Goal: Task Accomplishment & Management: Manage account settings

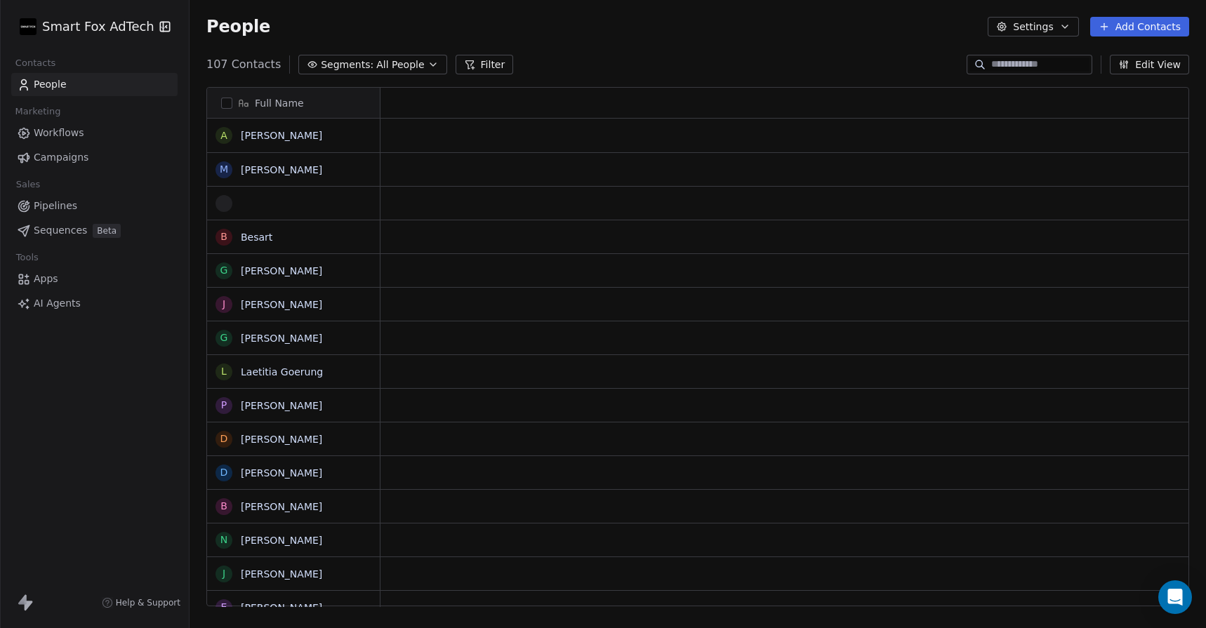
scroll to position [552, 1016]
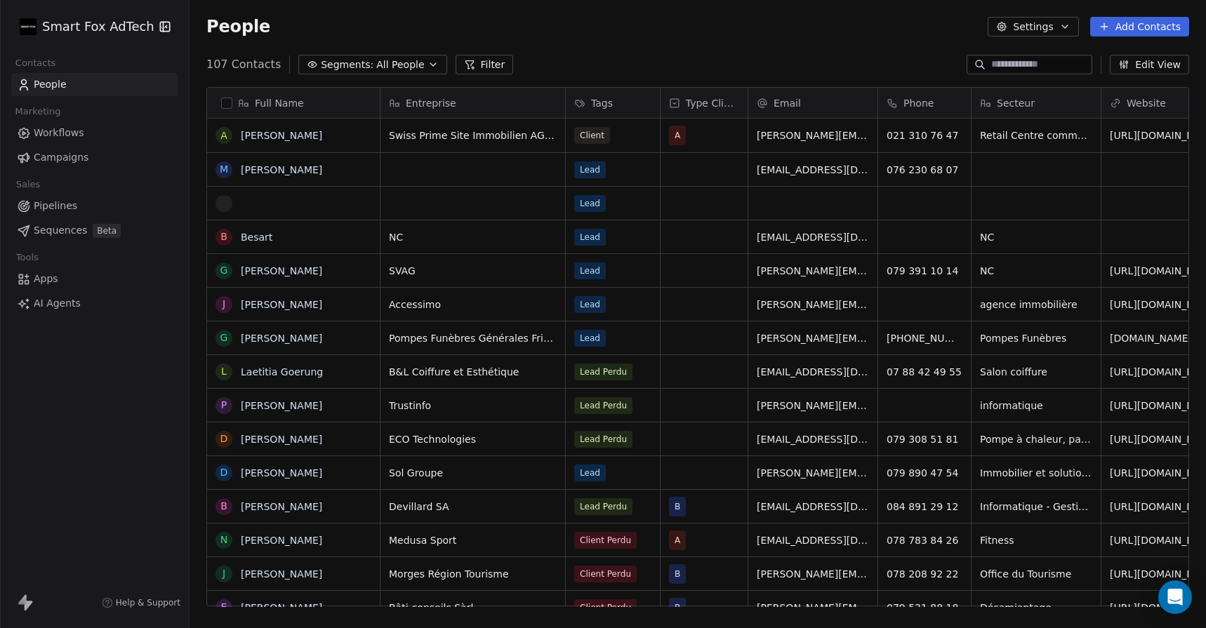
click at [105, 19] on html "Smart Fox AdTech Contacts People Marketing Workflows Campaigns Sales Pipelines …" at bounding box center [603, 314] width 1206 height 628
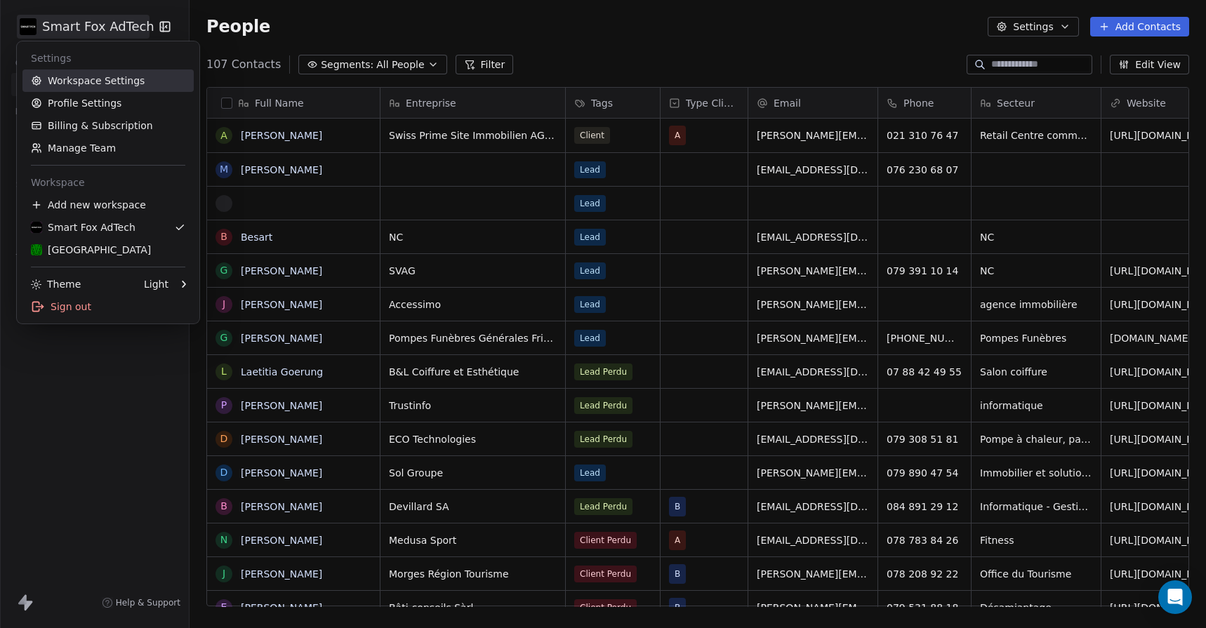
click at [98, 81] on link "Workspace Settings" at bounding box center [107, 80] width 171 height 22
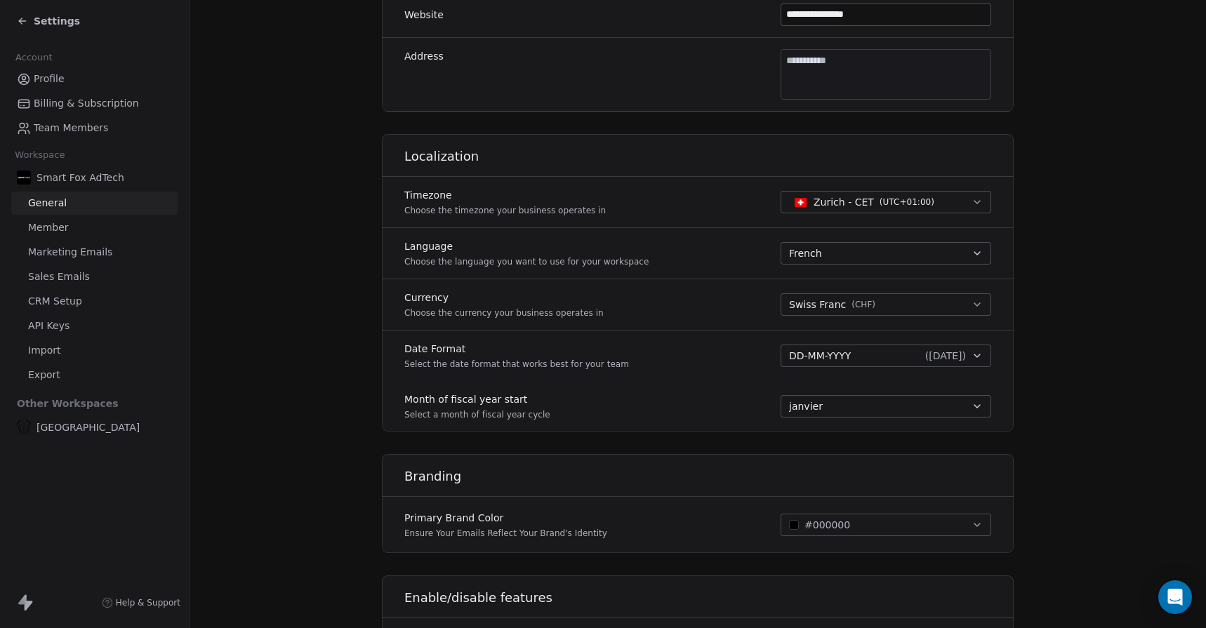
scroll to position [470, 0]
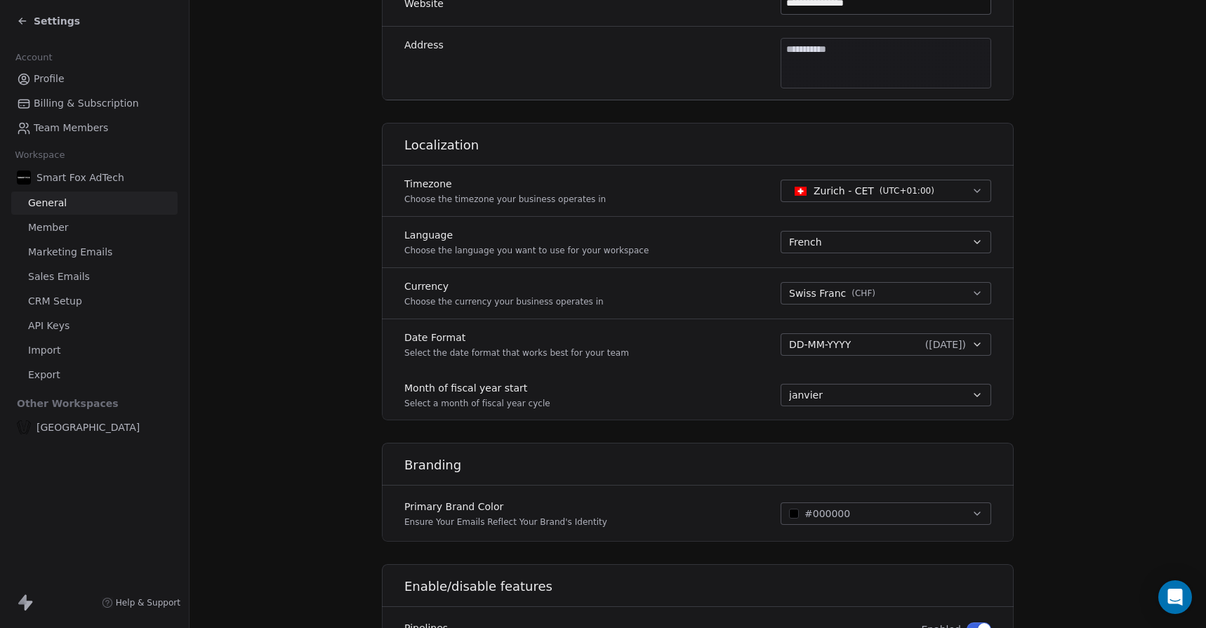
click at [858, 242] on div "French" at bounding box center [877, 242] width 177 height 14
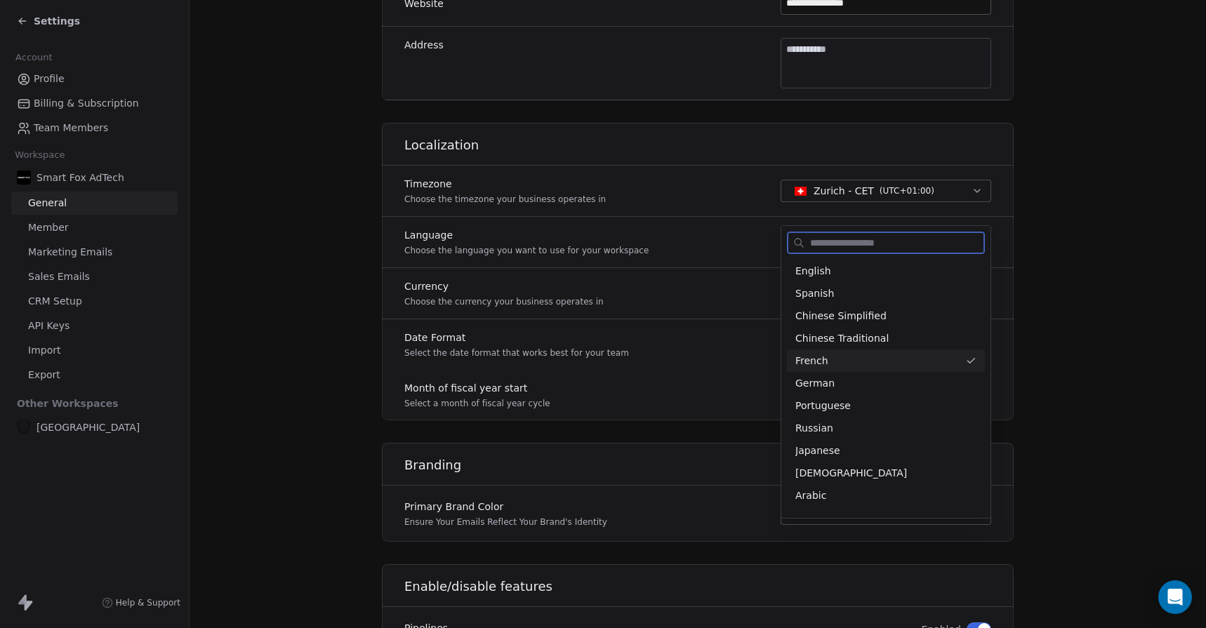
click at [862, 359] on div "French" at bounding box center [877, 361] width 164 height 15
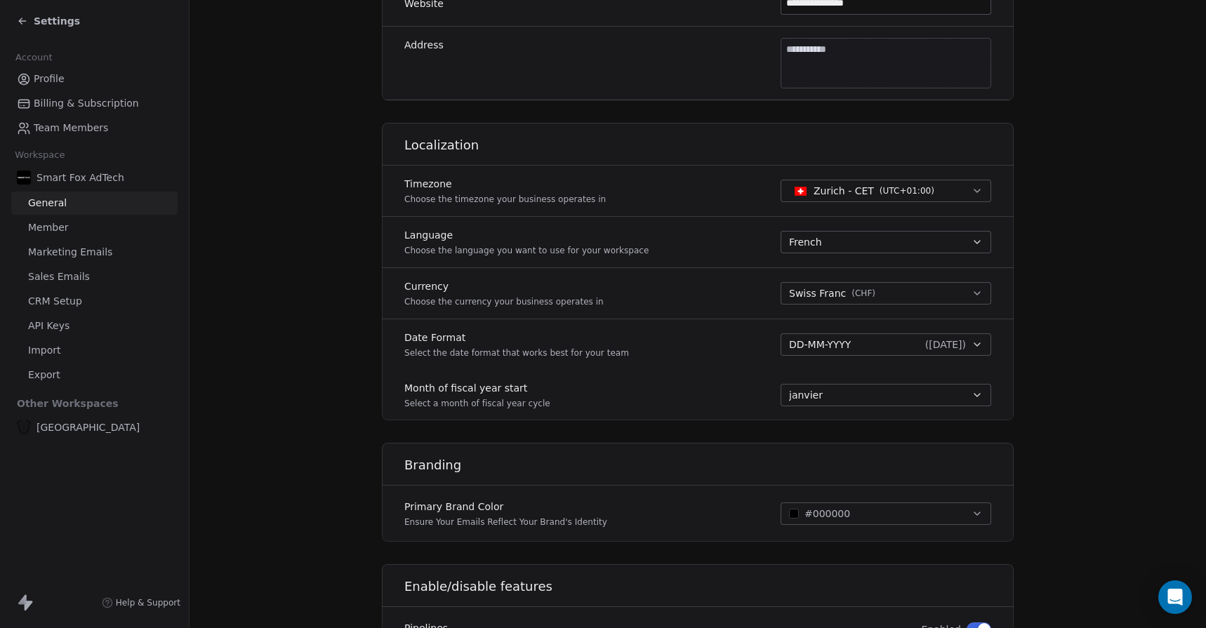
click at [1056, 308] on section "**********" at bounding box center [698, 187] width 1016 height 1314
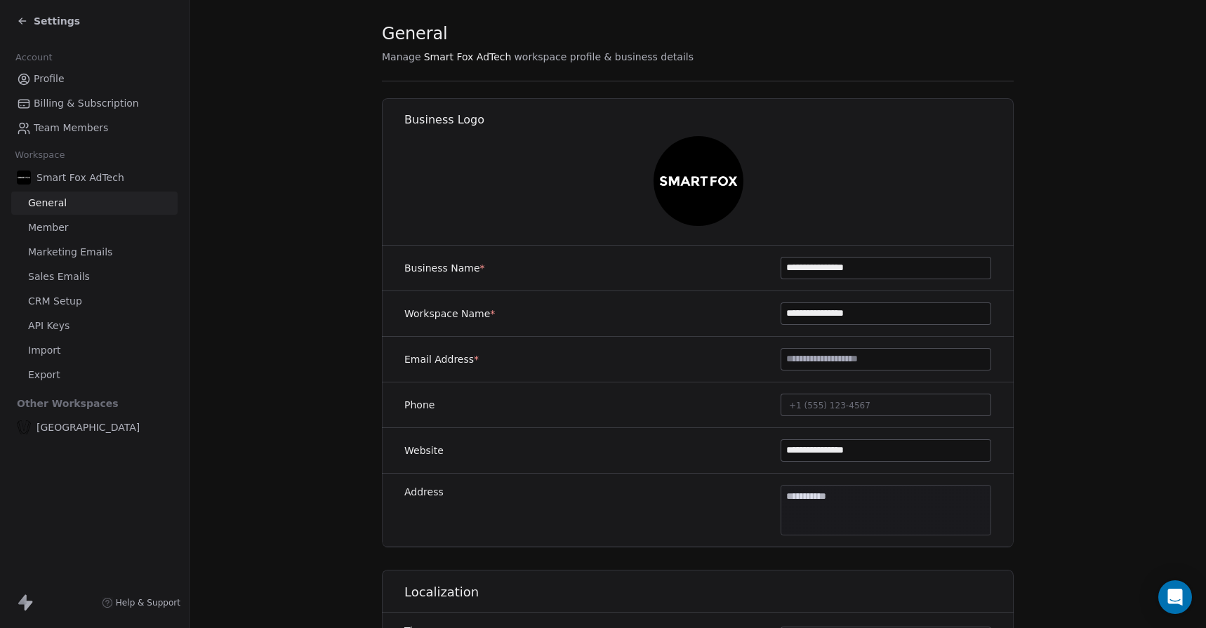
scroll to position [0, 0]
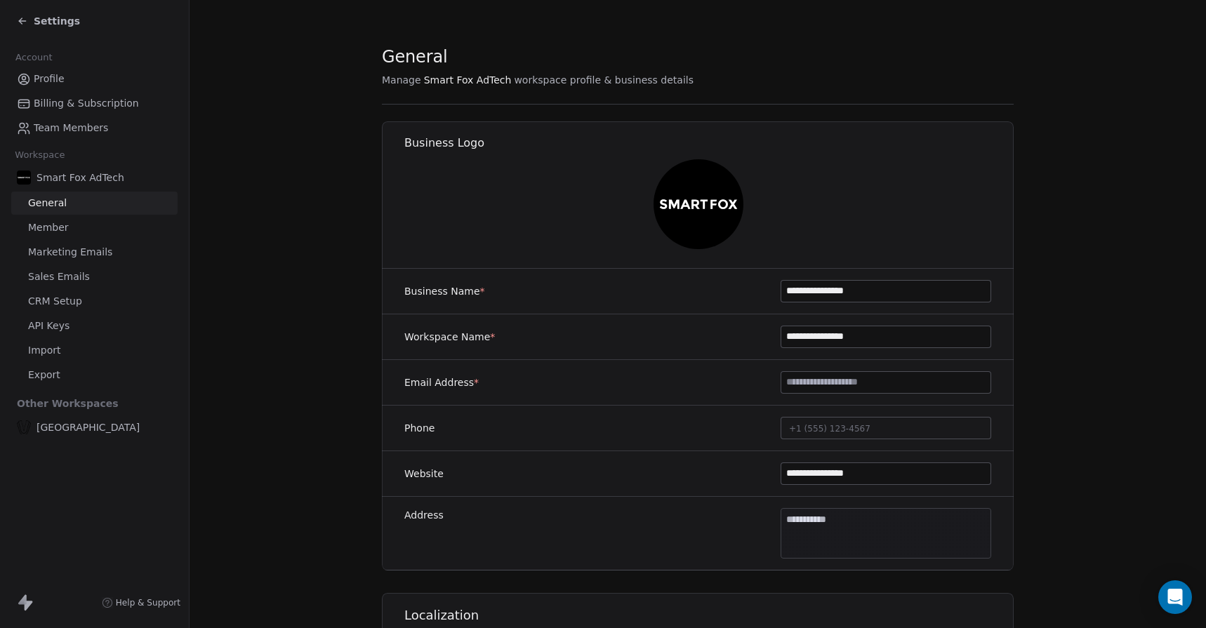
click at [31, 17] on div "Settings" at bounding box center [48, 21] width 63 height 14
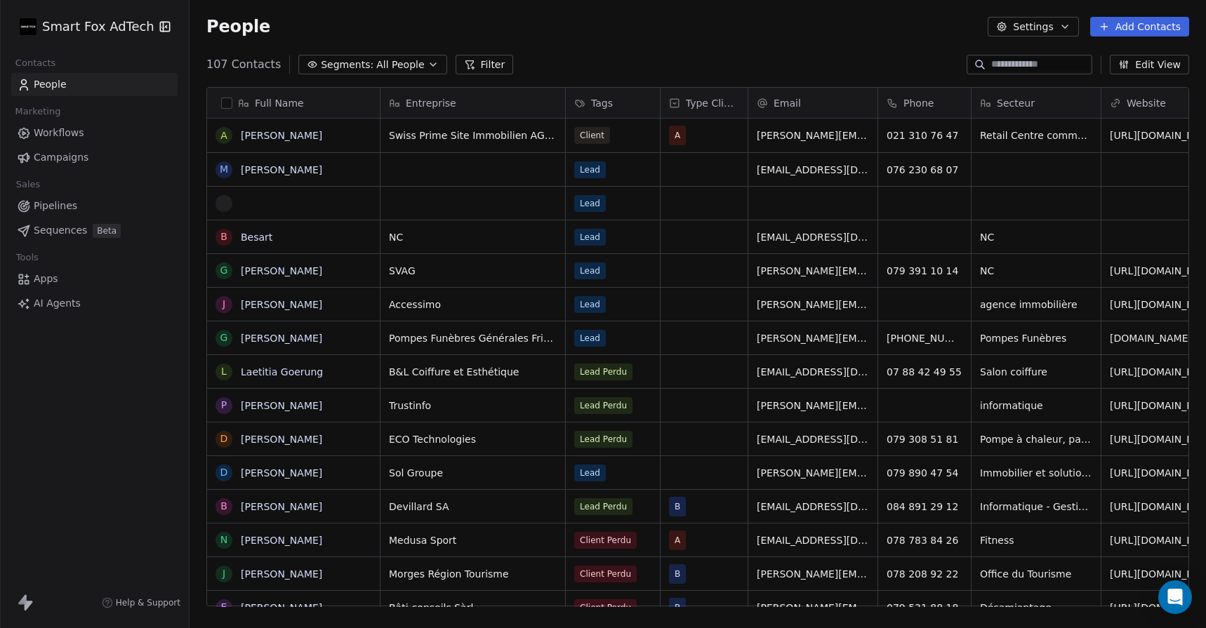
scroll to position [552, 1016]
click at [413, 27] on div "People Settings Add Contacts" at bounding box center [697, 27] width 983 height 20
click at [350, 24] on div "People Settings Add Contacts" at bounding box center [697, 27] width 983 height 20
drag, startPoint x: 279, startPoint y: 26, endPoint x: 332, endPoint y: 37, distance: 53.8
click at [332, 37] on div "People Settings Add Contacts" at bounding box center [698, 26] width 1016 height 53
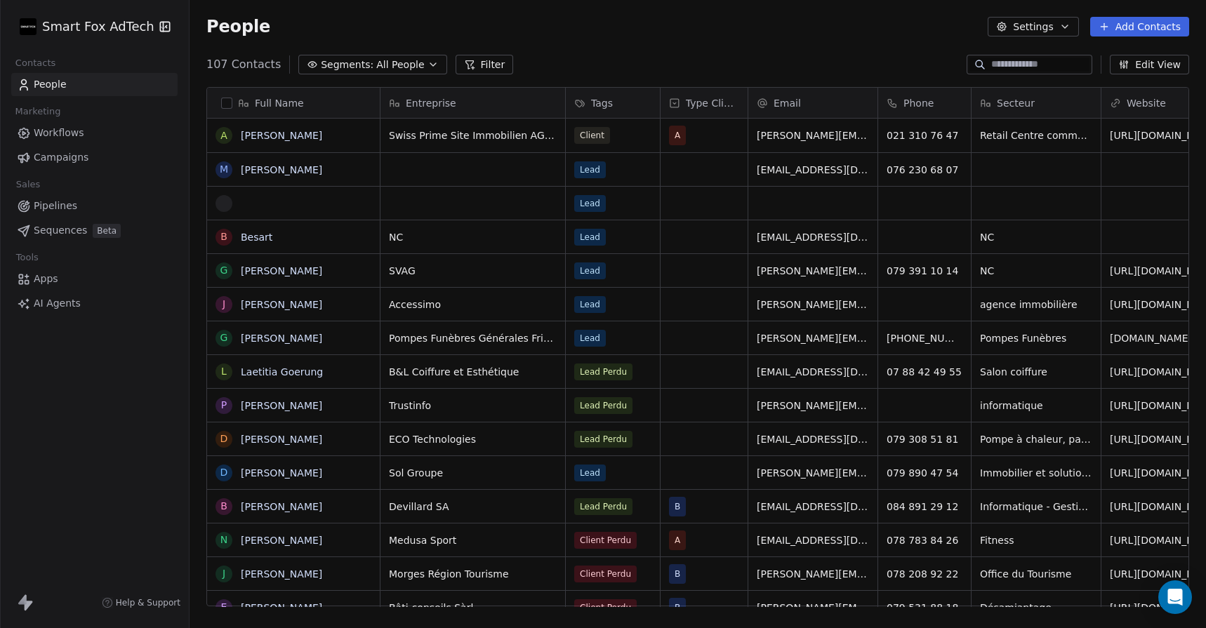
click at [356, 23] on div "People Settings Add Contacts" at bounding box center [697, 27] width 983 height 20
drag, startPoint x: 284, startPoint y: 20, endPoint x: 207, endPoint y: 25, distance: 76.7
click at [207, 25] on div "People Settings Add Contacts" at bounding box center [697, 27] width 983 height 20
click at [303, 34] on div "People Settings Add Contacts" at bounding box center [697, 27] width 983 height 20
drag, startPoint x: 265, startPoint y: 26, endPoint x: 205, endPoint y: 26, distance: 59.7
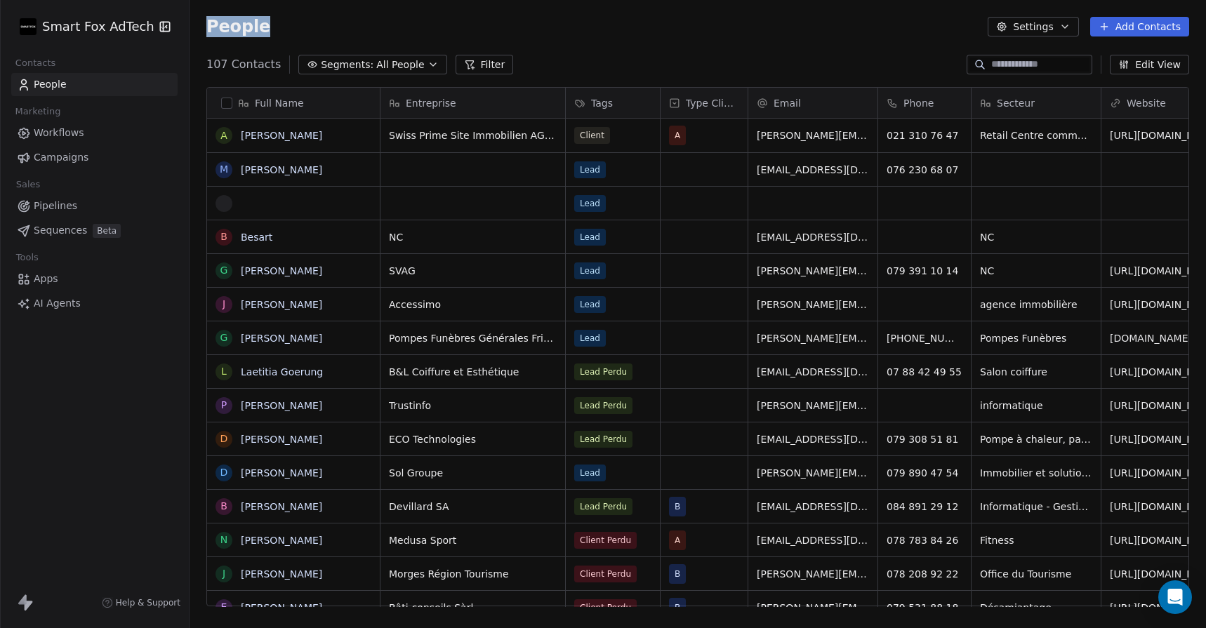
click at [205, 26] on div "People Settings Add Contacts" at bounding box center [698, 26] width 1016 height 53
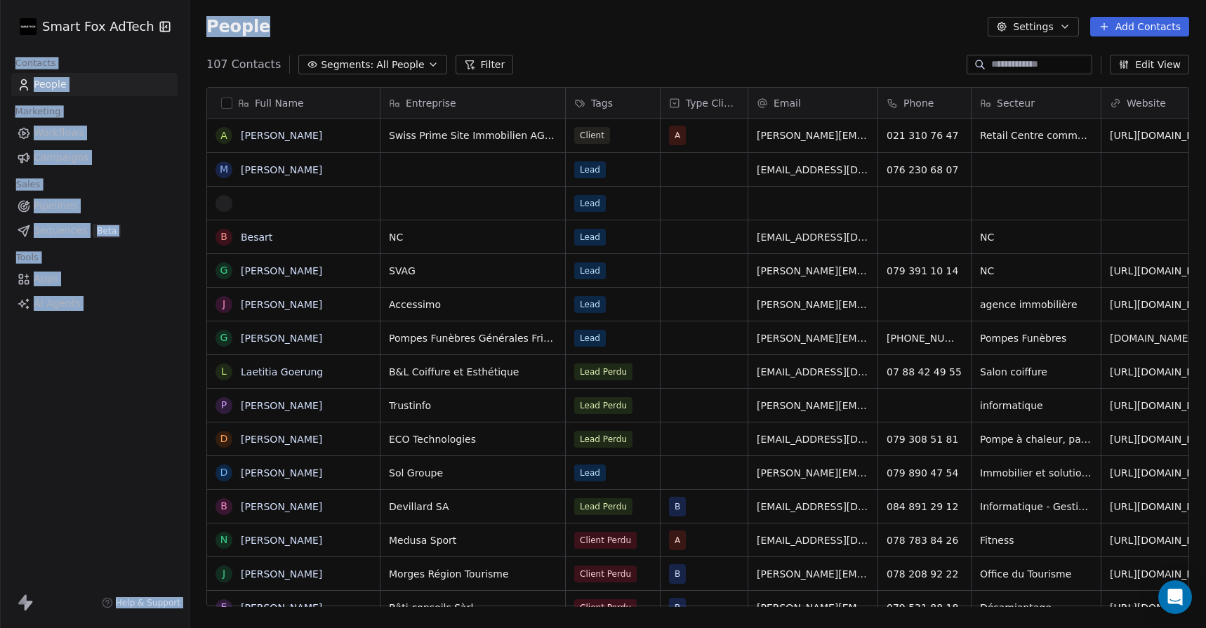
drag, startPoint x: 256, startPoint y: 27, endPoint x: 184, endPoint y: 20, distance: 71.9
click at [184, 21] on div "Smart Fox AdTech Contacts People Marketing Workflows Campaigns Sales Pipelines …" at bounding box center [603, 314] width 1206 height 628
click at [352, 20] on div "People Settings Add Contacts" at bounding box center [697, 27] width 983 height 20
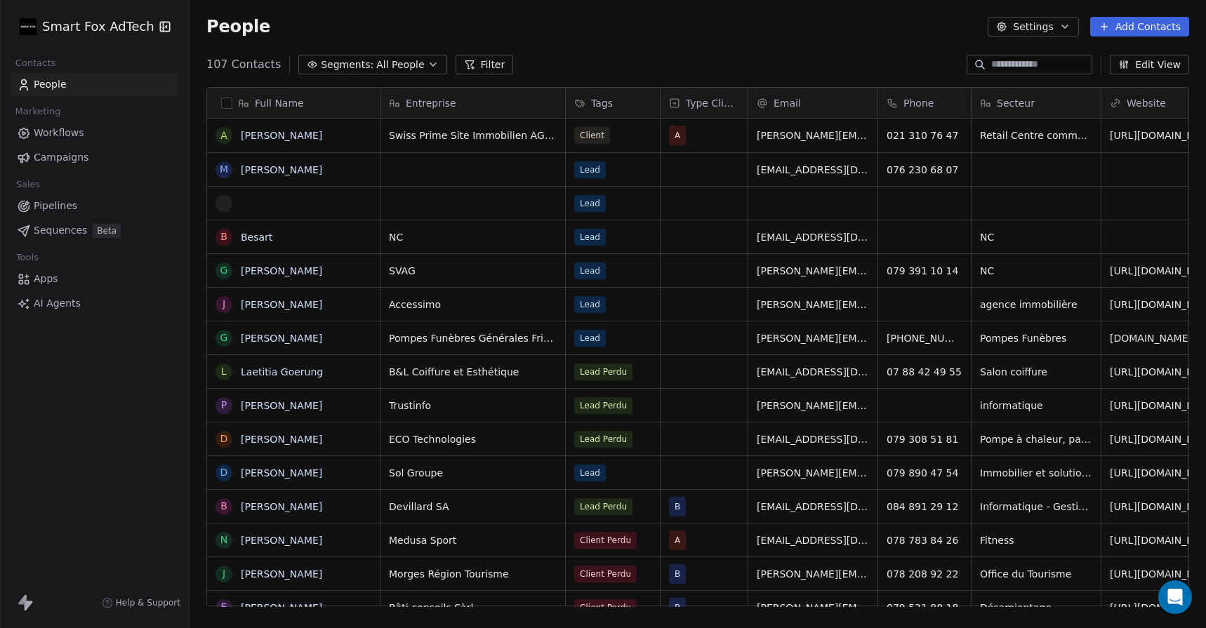
drag, startPoint x: 332, startPoint y: 27, endPoint x: 300, endPoint y: 30, distance: 31.8
click at [300, 30] on div "People Settings Add Contacts" at bounding box center [697, 27] width 983 height 20
drag, startPoint x: 278, startPoint y: 29, endPoint x: 294, endPoint y: 31, distance: 16.3
click at [294, 31] on div "People Settings Add Contacts" at bounding box center [697, 27] width 983 height 20
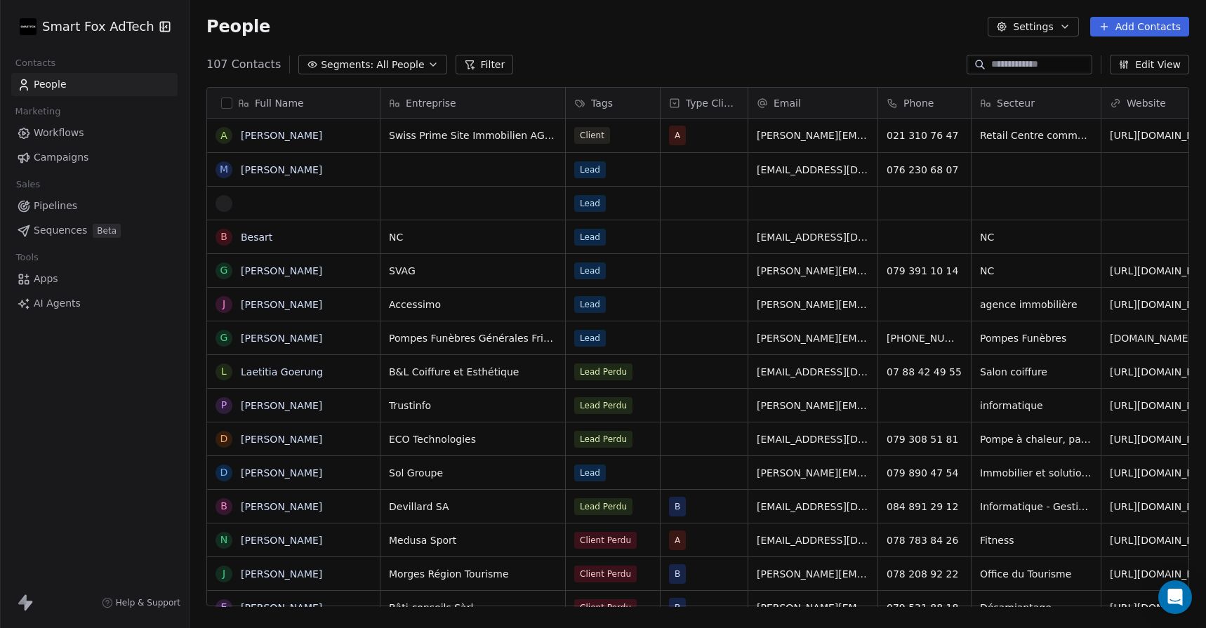
click at [312, 29] on div "People Settings Add Contacts" at bounding box center [697, 27] width 983 height 20
click at [273, 11] on div "People Settings Add Contacts" at bounding box center [698, 26] width 1016 height 53
drag, startPoint x: 270, startPoint y: 25, endPoint x: 234, endPoint y: 27, distance: 35.9
click at [231, 27] on div "People Settings Add Contacts" at bounding box center [697, 27] width 983 height 20
click at [307, 27] on div "People Settings Add Contacts" at bounding box center [697, 27] width 983 height 20
